Goal: Task Accomplishment & Management: Complete application form

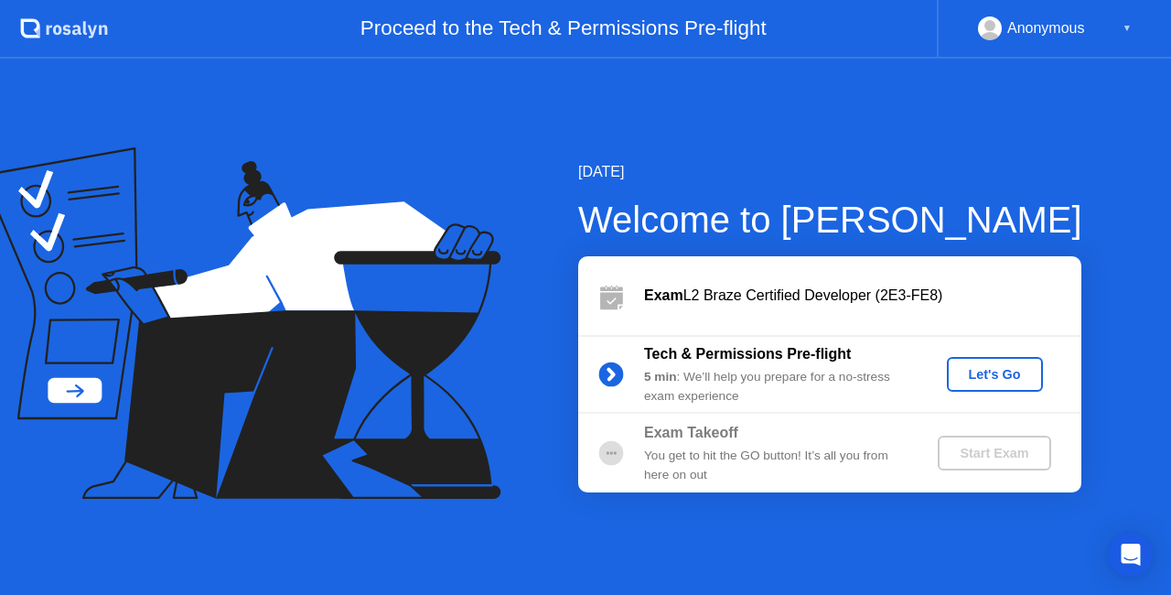
click at [999, 377] on div "Let's Go" at bounding box center [994, 374] width 81 height 15
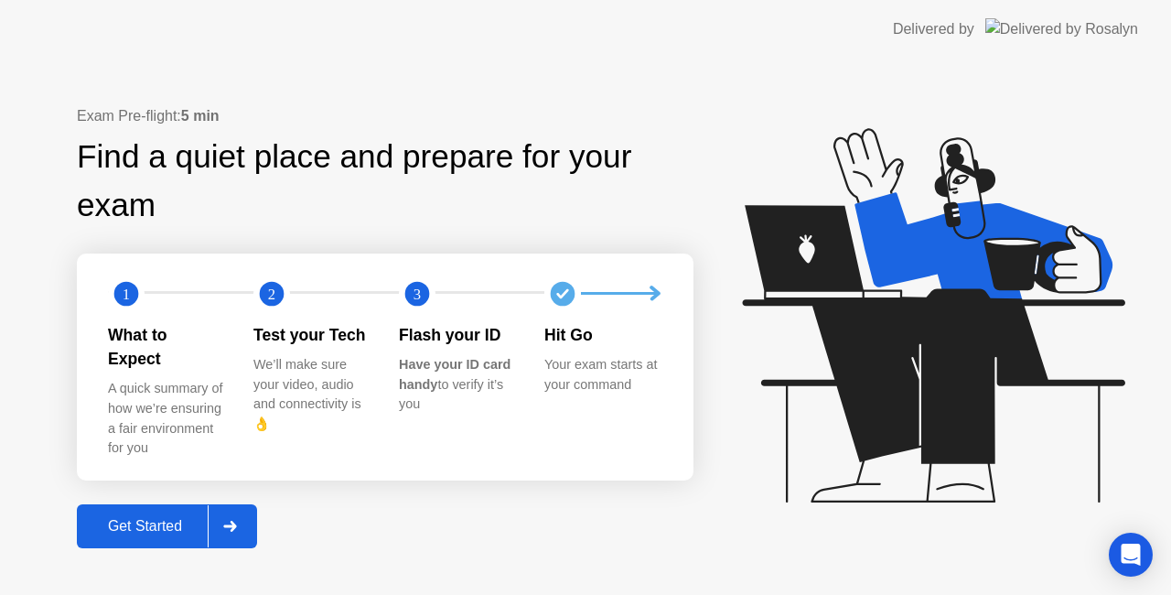
click at [134, 518] on div "Get Started" at bounding box center [144, 526] width 125 height 16
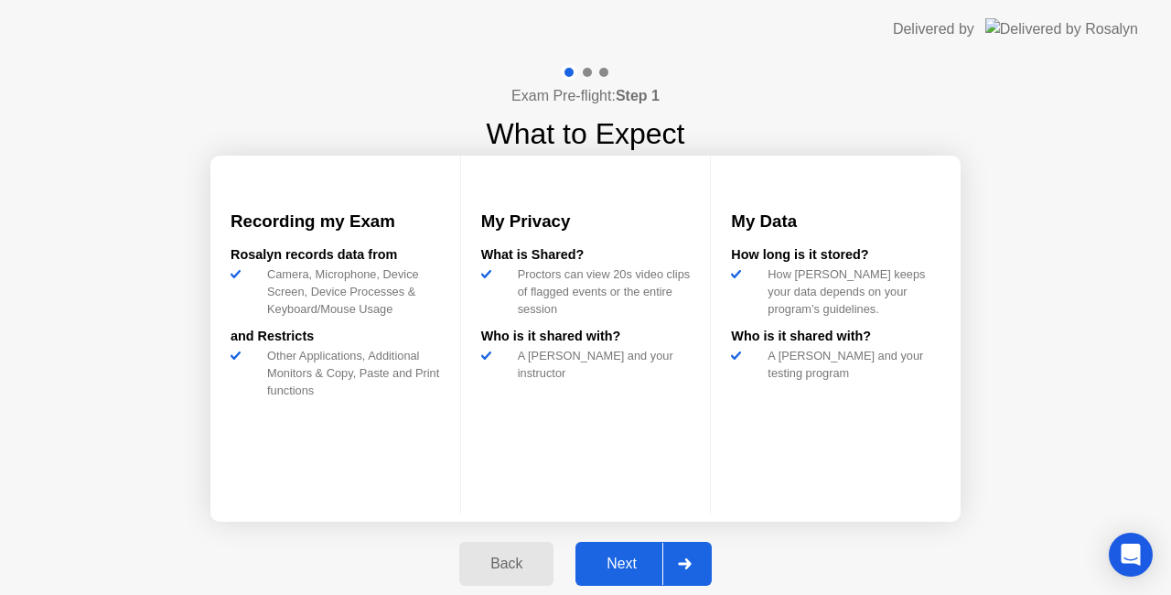
click at [616, 556] on div "Next" at bounding box center [621, 563] width 81 height 16
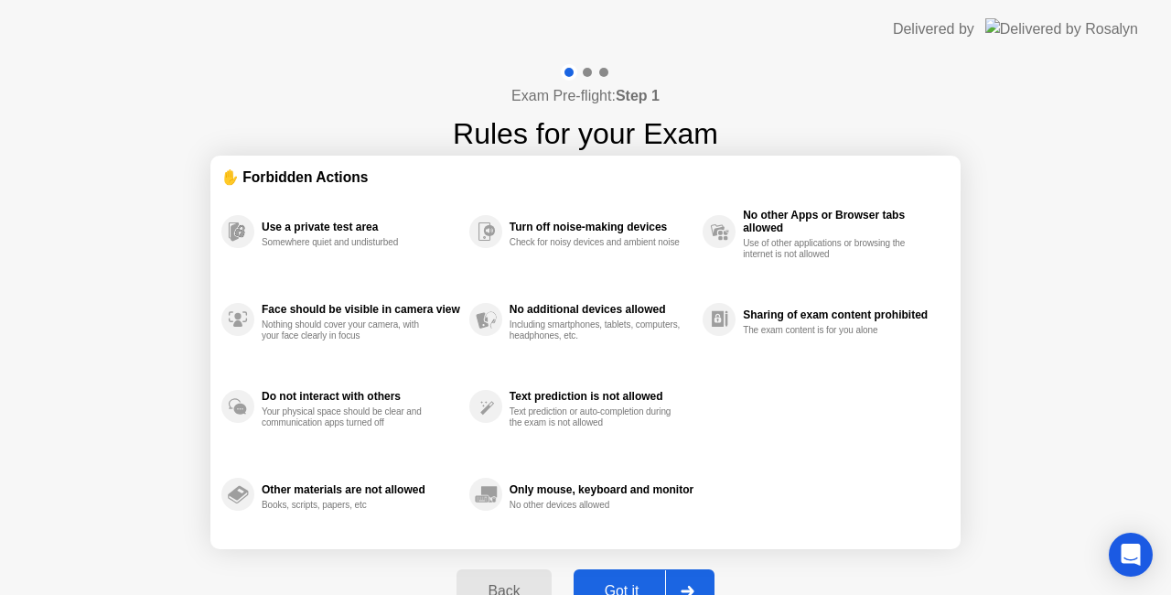
click at [621, 574] on button "Got it" at bounding box center [644, 591] width 141 height 44
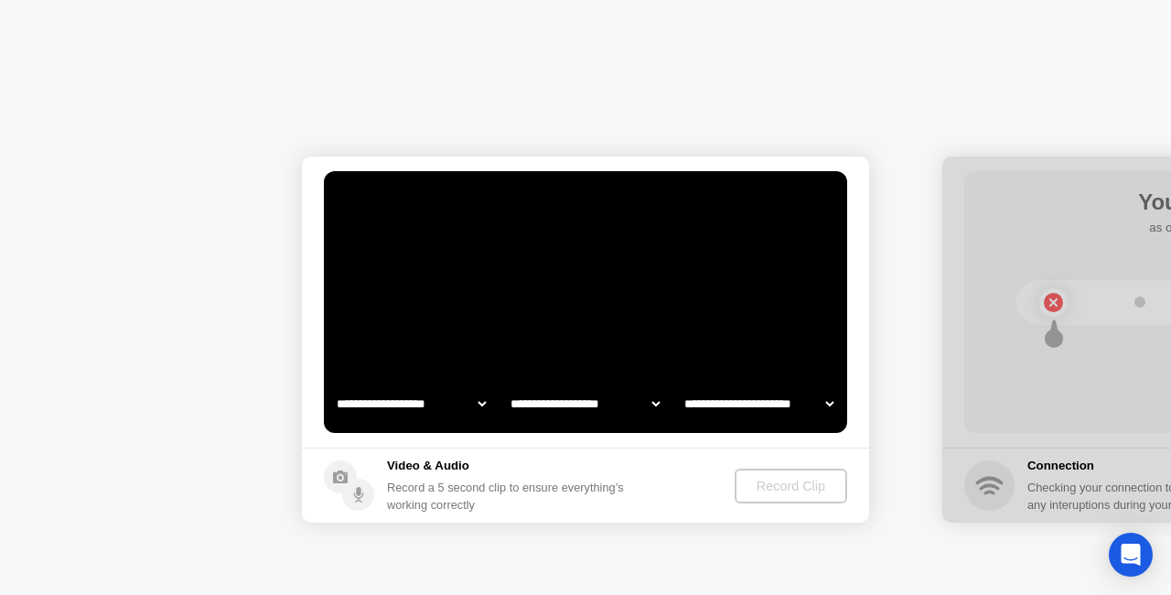
select select "**********"
select select "*******"
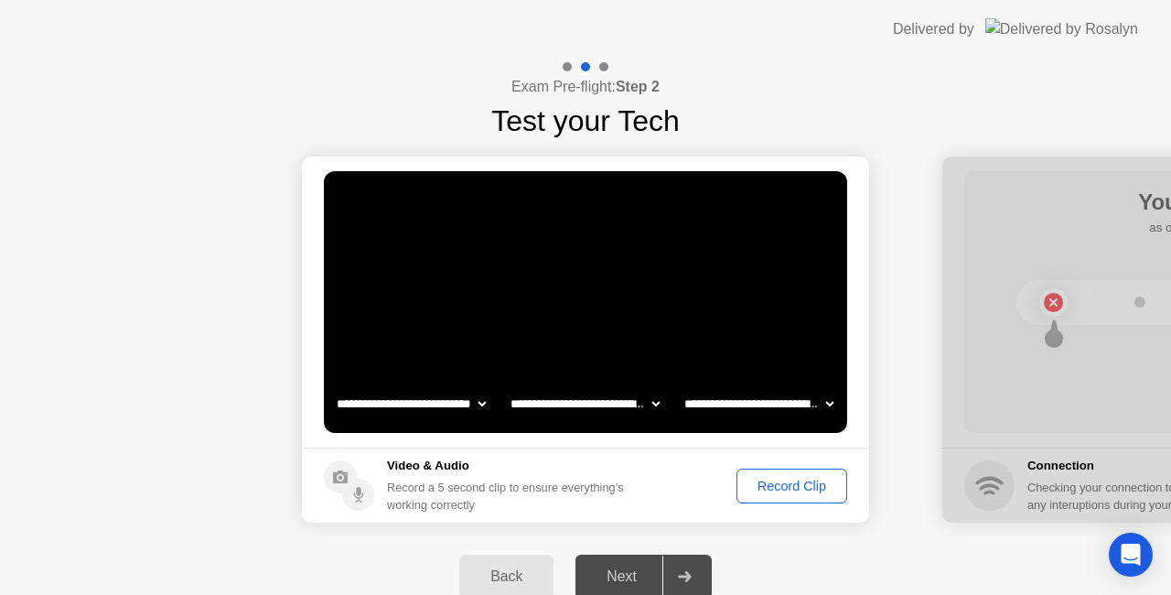
click at [621, 574] on div "Next" at bounding box center [621, 576] width 81 height 16
click at [768, 483] on div "Record Clip" at bounding box center [792, 485] width 98 height 15
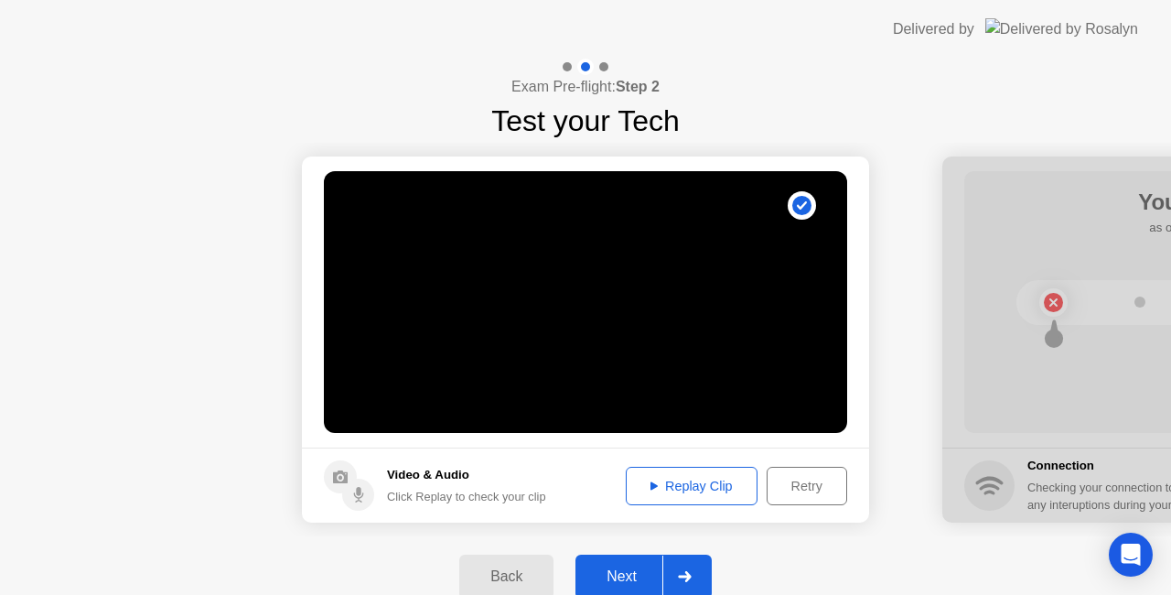
click at [620, 571] on div "Next" at bounding box center [621, 576] width 81 height 16
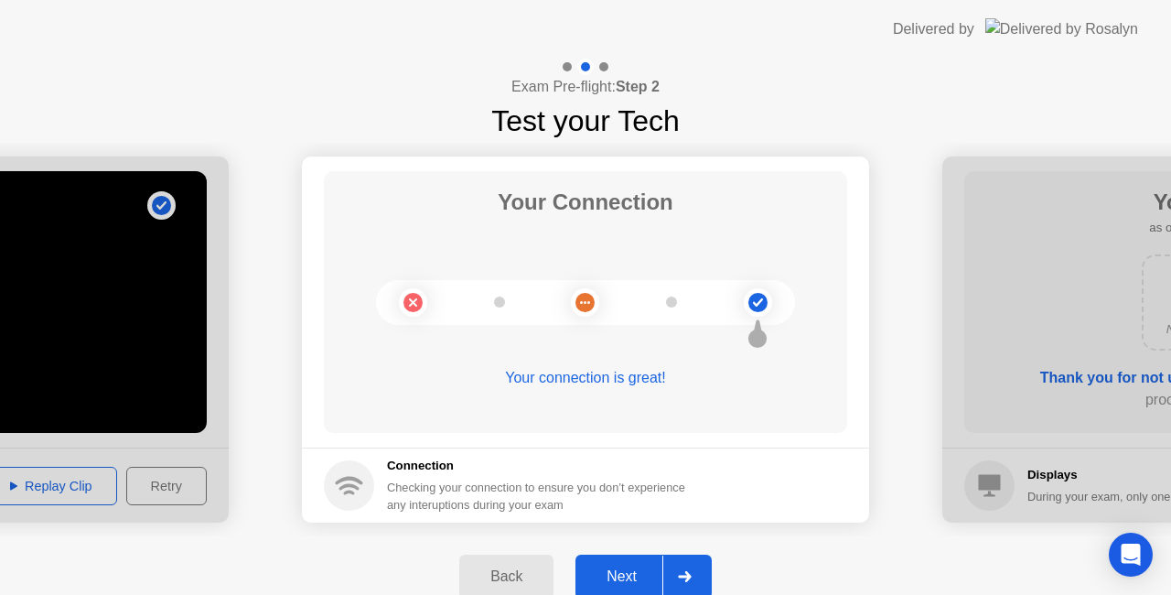
click at [620, 571] on div "Next" at bounding box center [621, 576] width 81 height 16
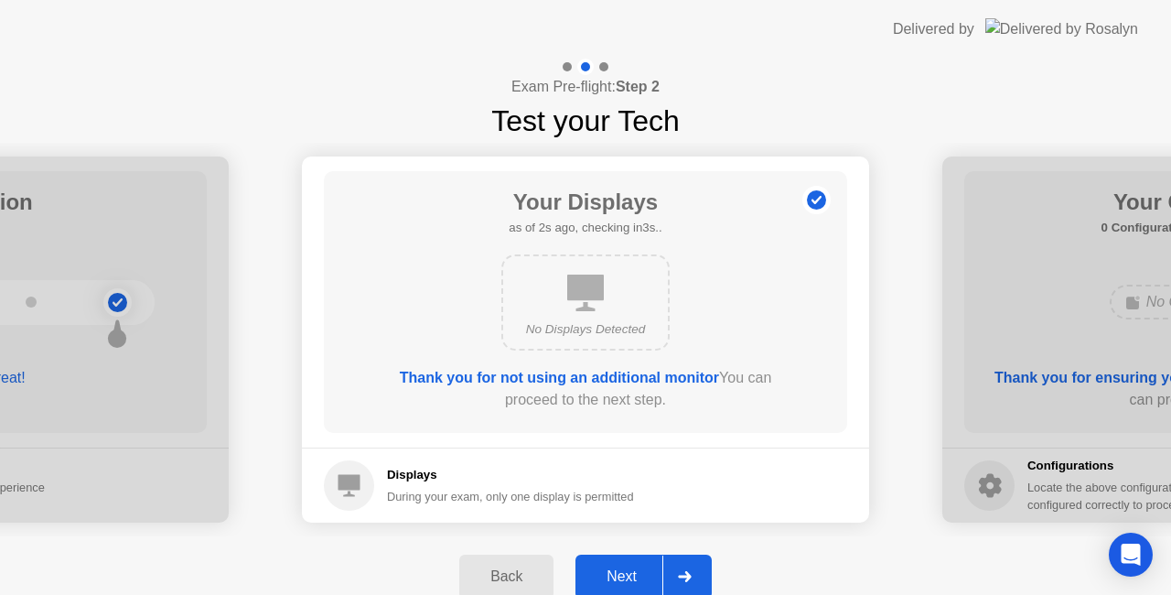
click at [620, 571] on div "Next" at bounding box center [621, 576] width 81 height 16
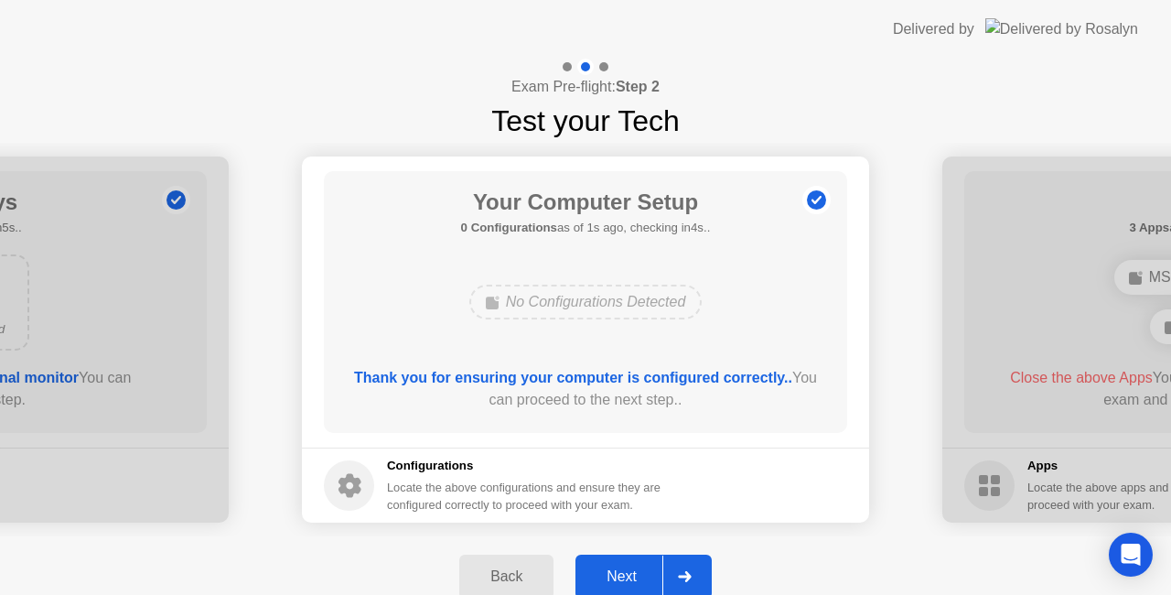
click at [620, 571] on div "Next" at bounding box center [621, 576] width 81 height 16
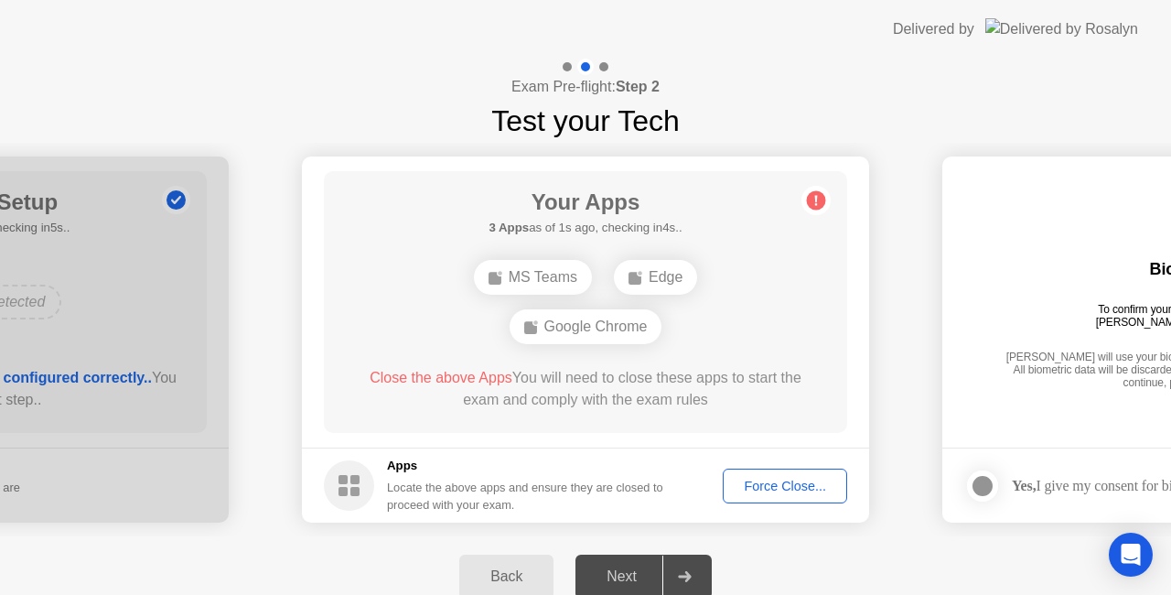
click at [767, 478] on div "Force Close..." at bounding box center [785, 485] width 112 height 15
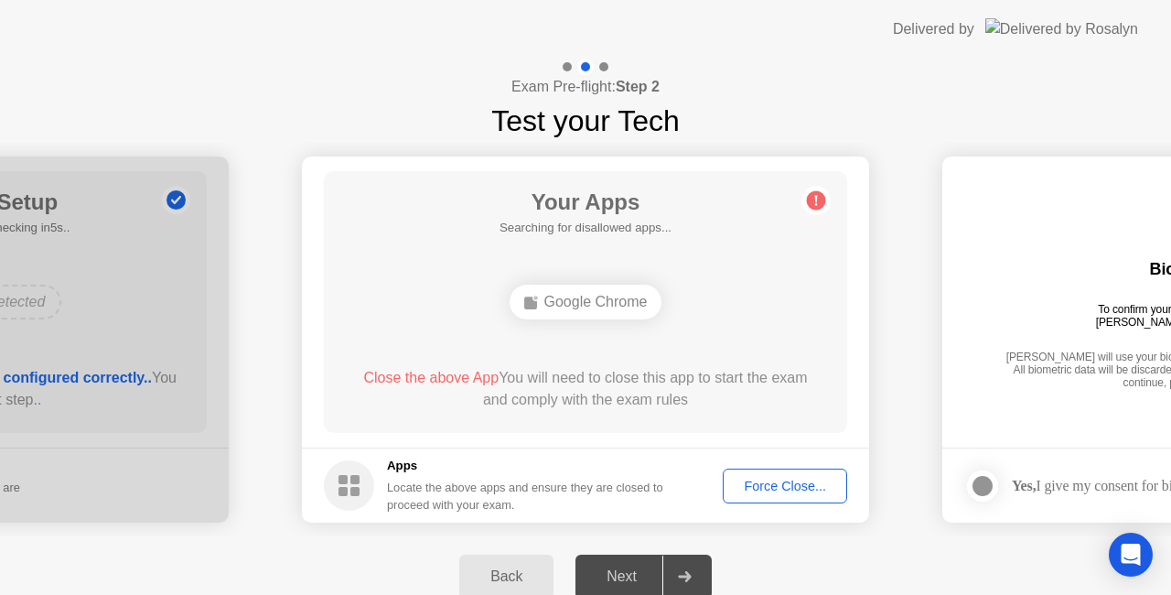
click at [765, 493] on div "Force Close..." at bounding box center [785, 485] width 112 height 15
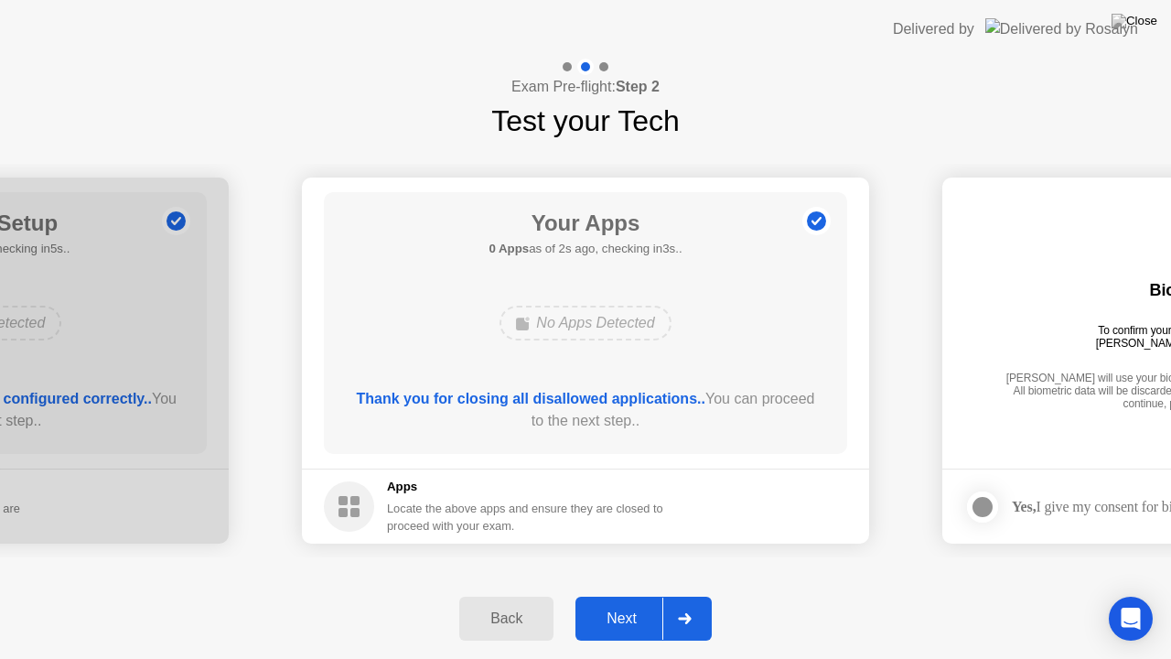
click at [618, 594] on div "Next" at bounding box center [621, 618] width 81 height 16
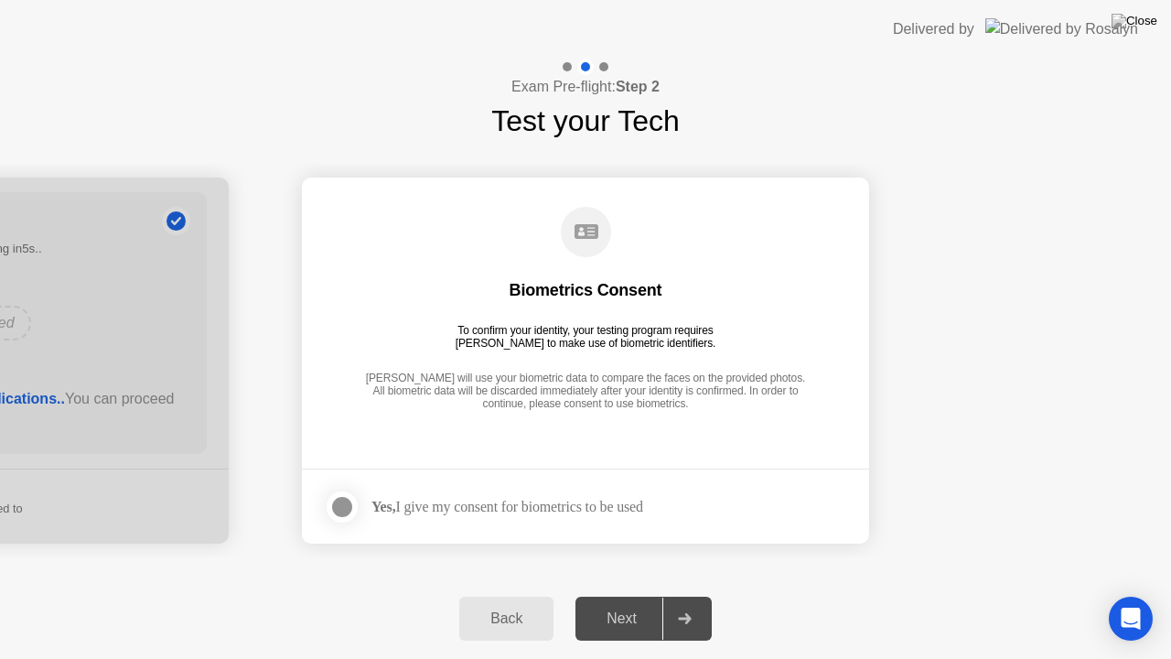
click at [344, 509] on div at bounding box center [342, 507] width 22 height 22
click at [620, 594] on div "Next" at bounding box center [621, 618] width 81 height 16
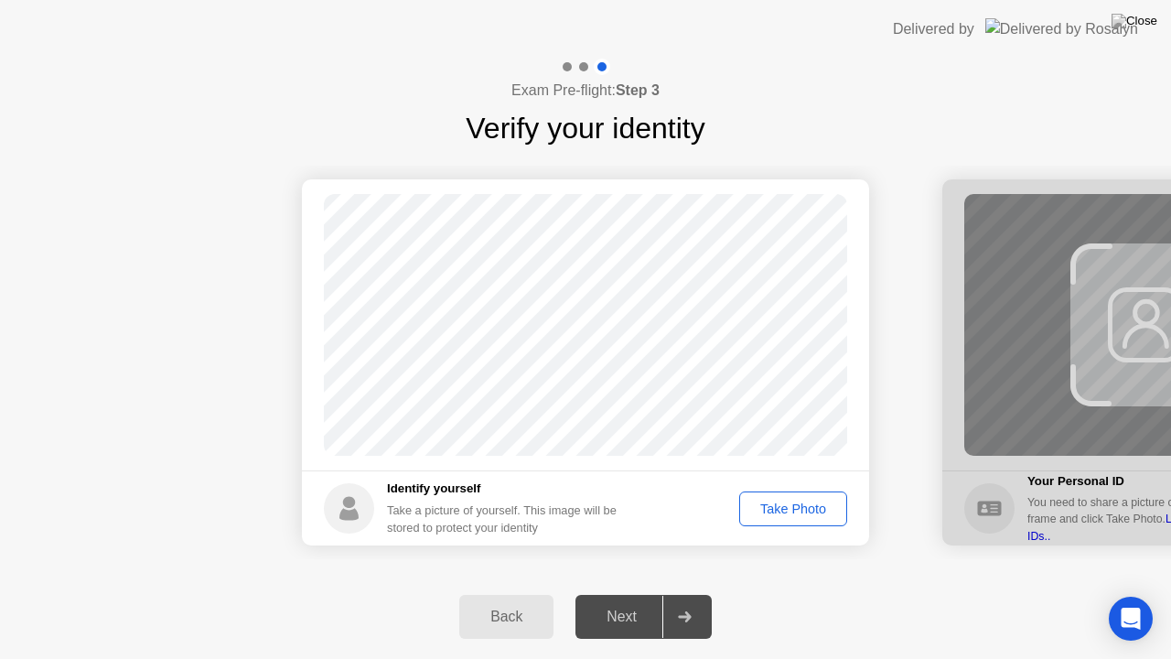
click at [785, 505] on div "Take Photo" at bounding box center [792, 508] width 95 height 15
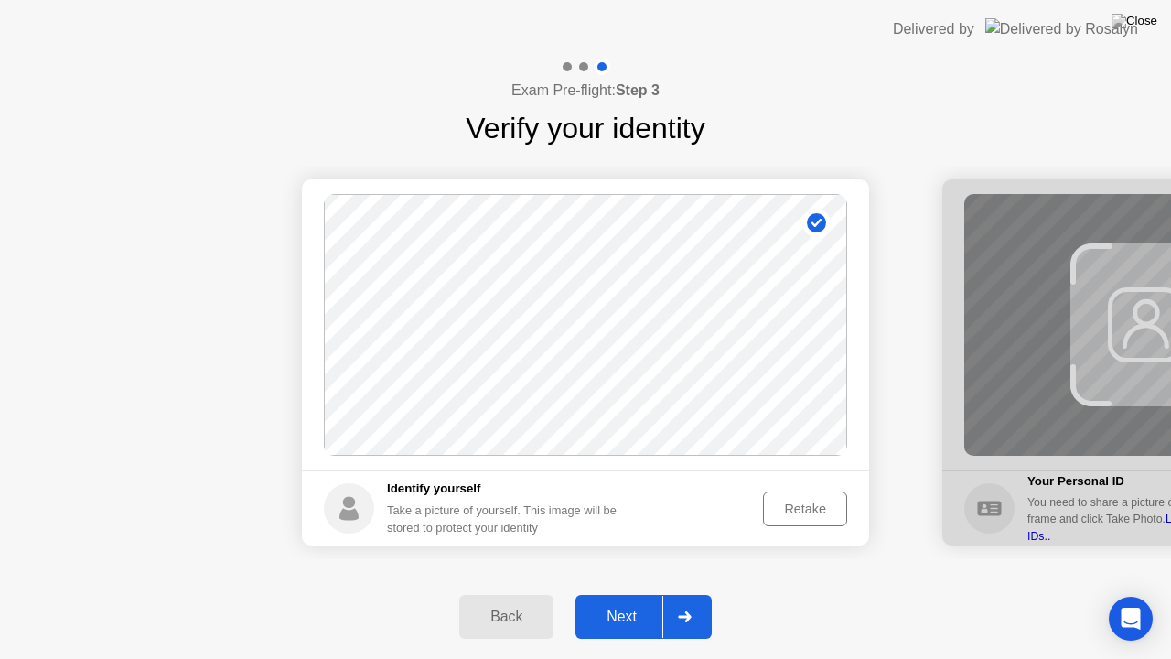
click at [618, 594] on div "Next" at bounding box center [621, 616] width 81 height 16
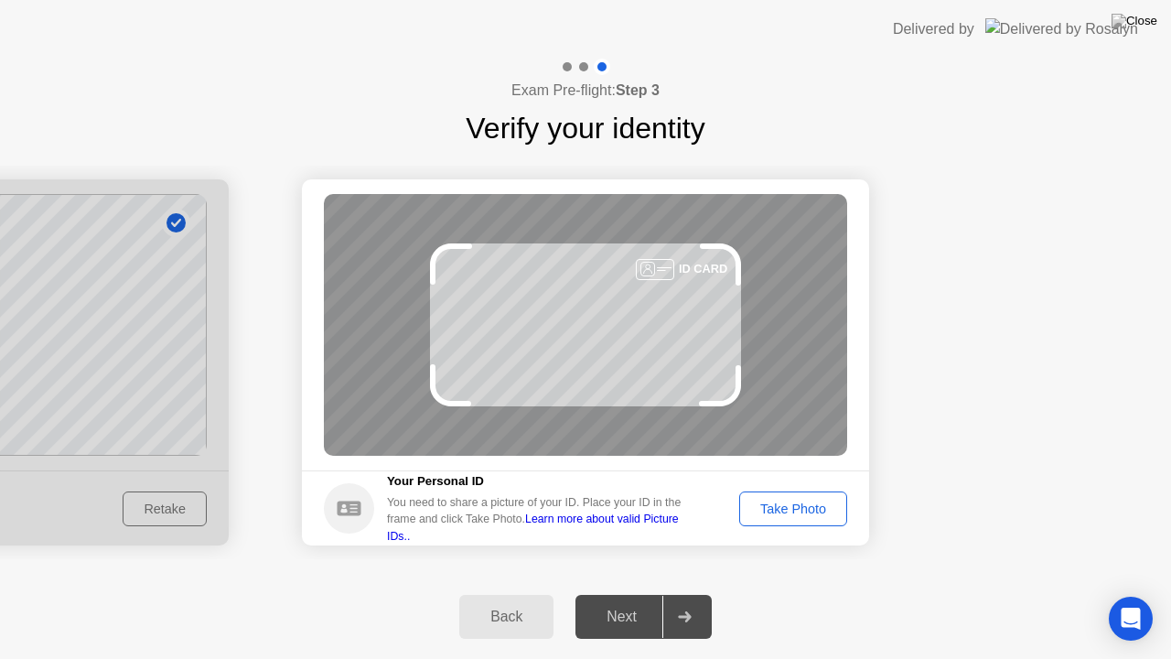
click at [787, 516] on div "Take Photo" at bounding box center [792, 508] width 95 height 15
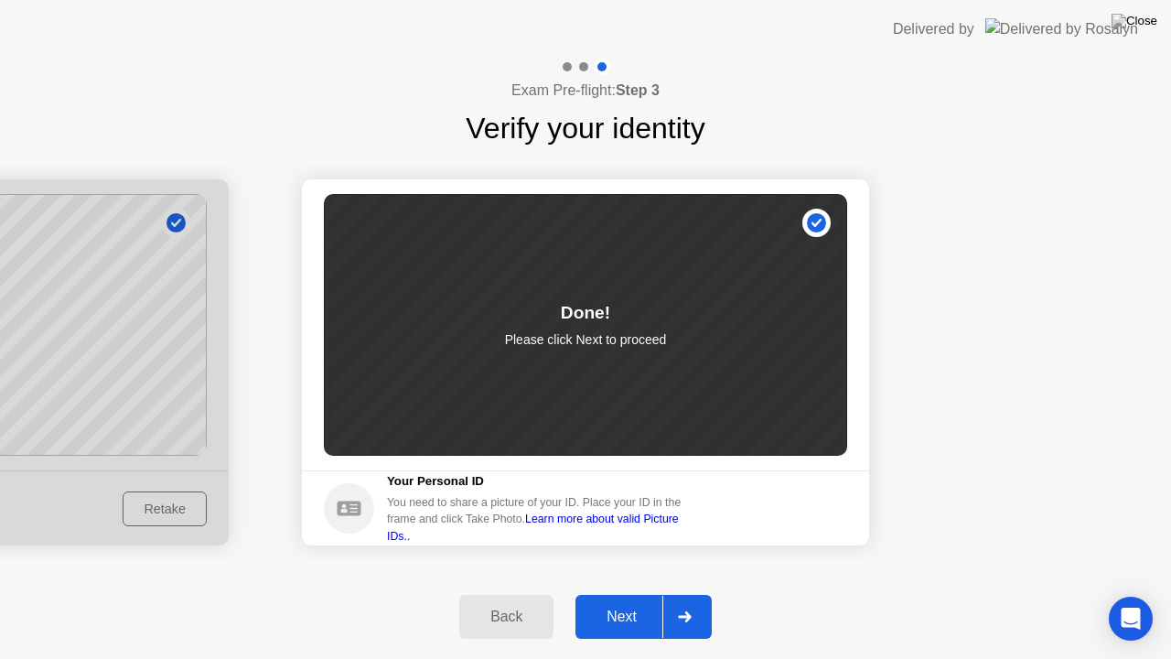
click at [629, 594] on div "Next" at bounding box center [621, 616] width 81 height 16
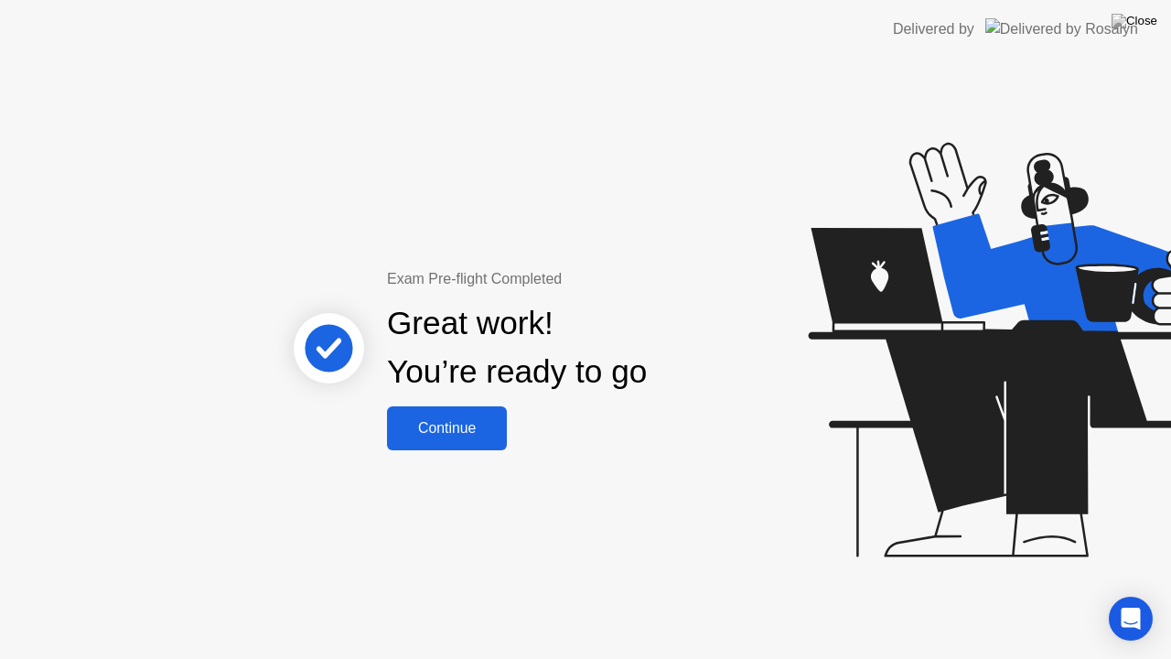
click at [430, 434] on div "Continue" at bounding box center [446, 428] width 109 height 16
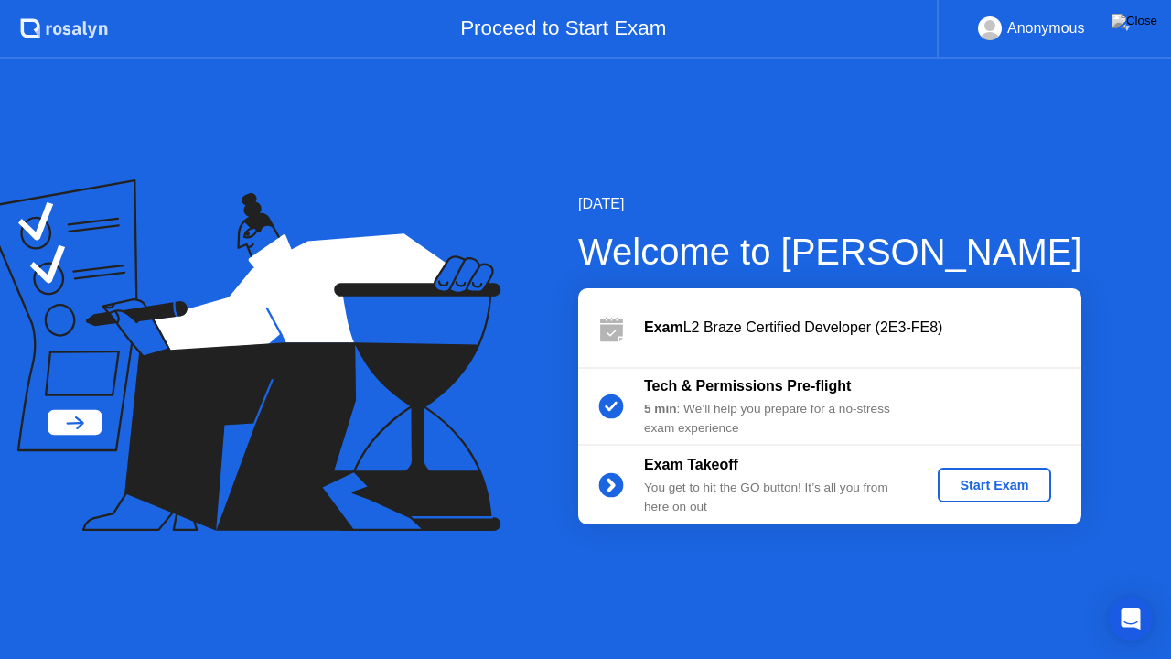
click at [999, 481] on div "Start Exam" at bounding box center [994, 484] width 98 height 15
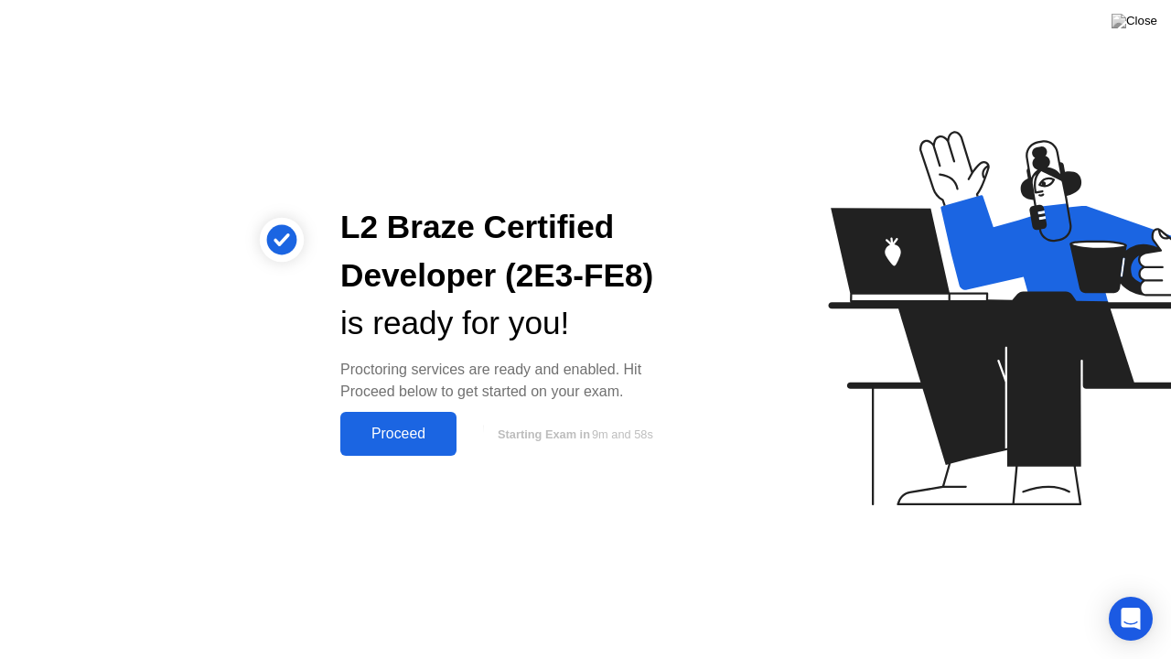
click at [378, 428] on div "Proceed" at bounding box center [398, 433] width 105 height 16
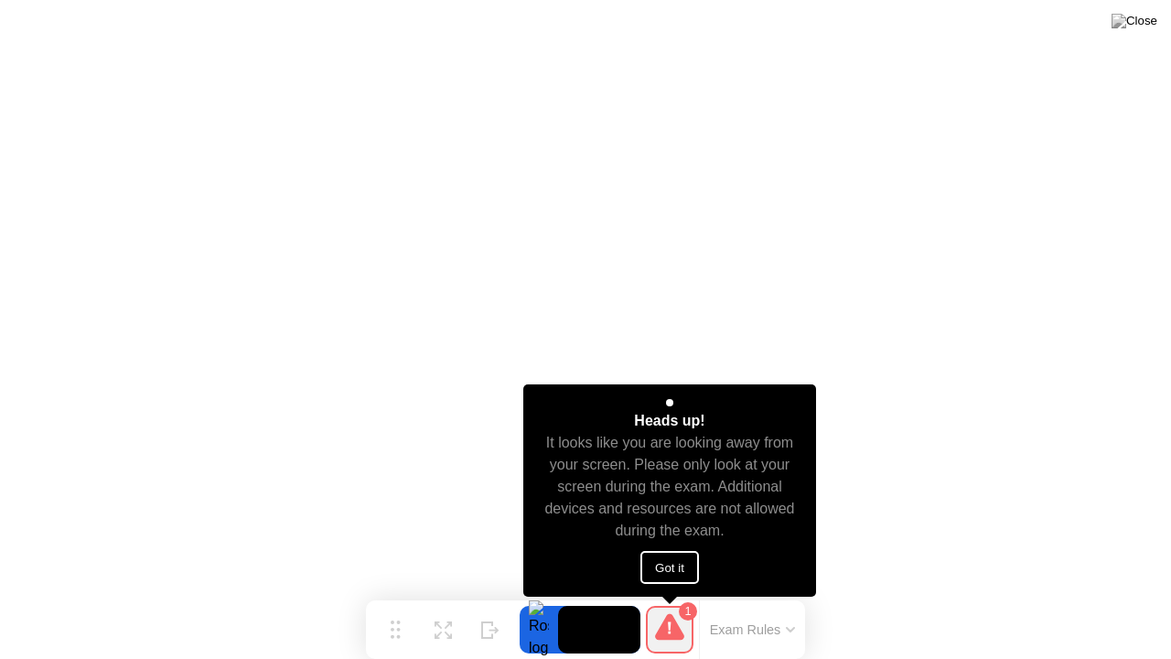
click at [671, 567] on button "Got it" at bounding box center [669, 567] width 59 height 33
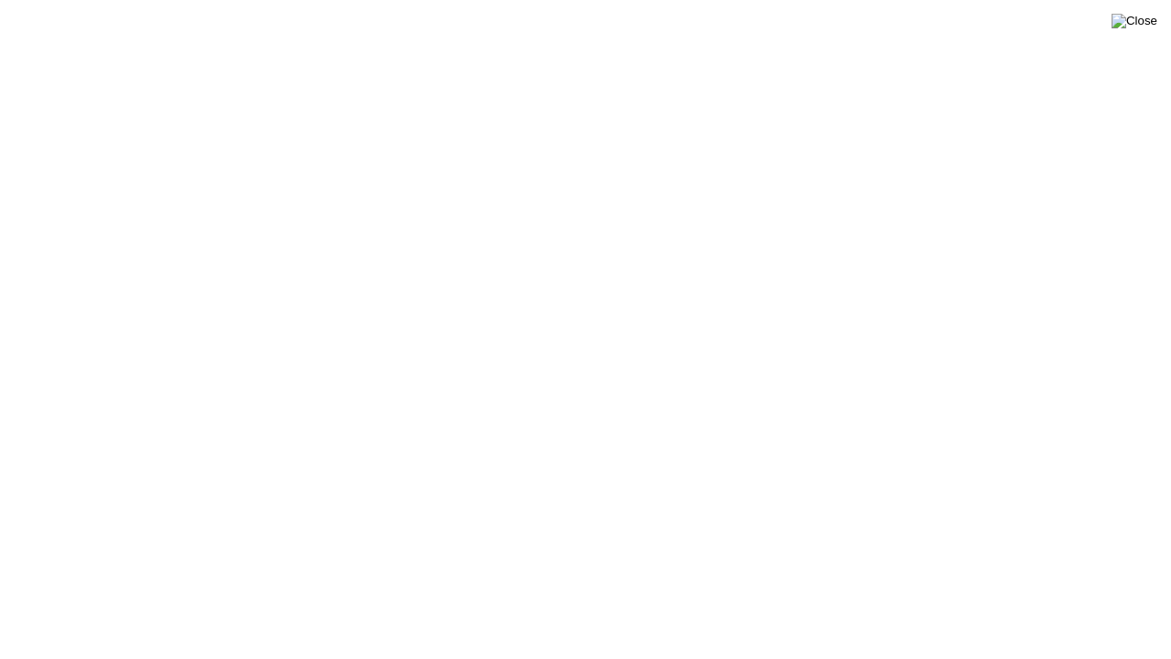
click at [1143, 22] on img at bounding box center [1134, 21] width 46 height 15
